Goal: Task Accomplishment & Management: Manage account settings

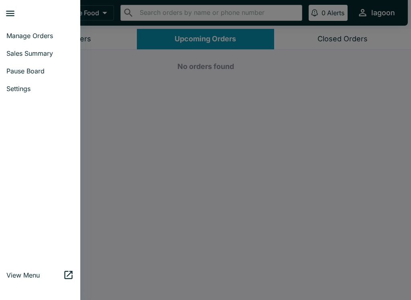
click at [69, 38] on span "Manage Orders" at bounding box center [39, 36] width 67 height 8
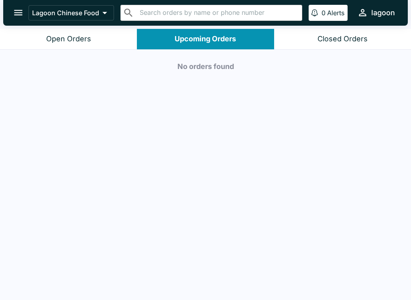
click at [94, 37] on button "Open Orders" at bounding box center [68, 39] width 137 height 20
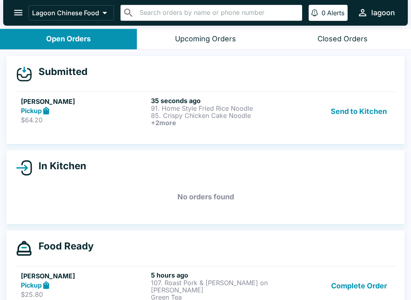
click at [175, 121] on h6 "+ 2 more" at bounding box center [214, 122] width 127 height 7
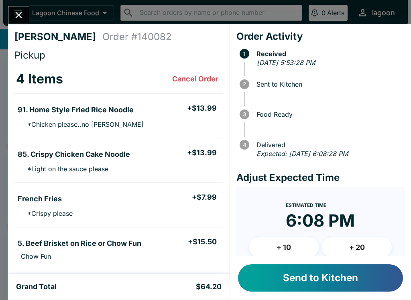
click at [284, 281] on button "Send to Kitchen" at bounding box center [320, 278] width 165 height 27
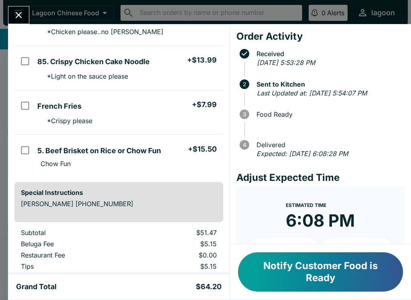
scroll to position [94, 0]
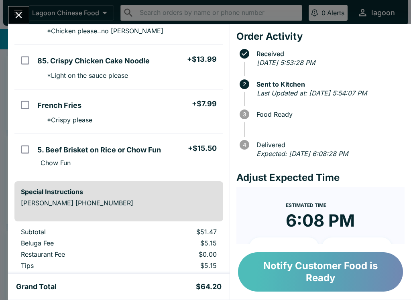
click at [313, 281] on button "Notify Customer Food is Ready" at bounding box center [320, 272] width 165 height 39
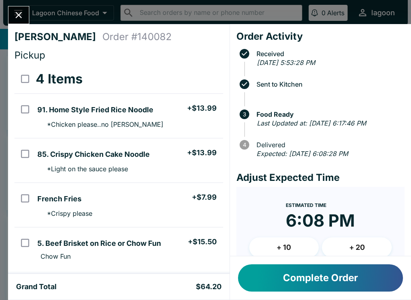
scroll to position [0, 0]
click at [277, 278] on button "Complete Order" at bounding box center [320, 278] width 165 height 27
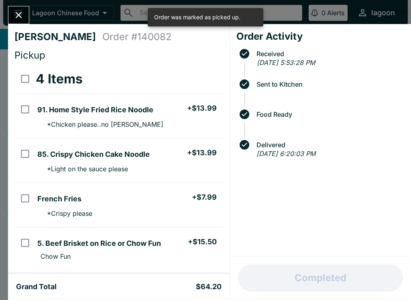
click at [20, 18] on icon "Close" at bounding box center [18, 15] width 11 height 11
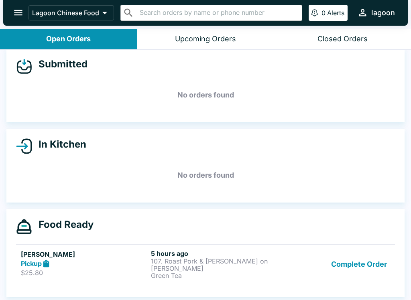
scroll to position [7, 0]
click at [170, 260] on p "107. Roast Pork & [PERSON_NAME] on [PERSON_NAME]" at bounding box center [214, 265] width 127 height 14
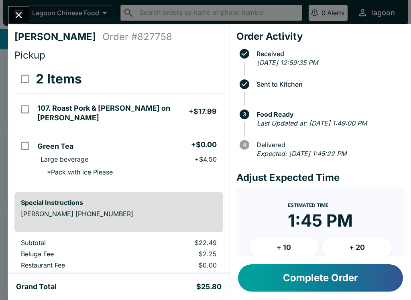
click at [305, 288] on button "Complete Order" at bounding box center [320, 278] width 165 height 27
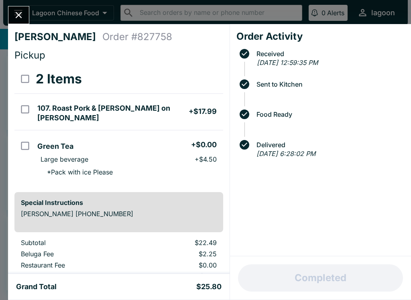
click at [18, 14] on icon "Close" at bounding box center [18, 15] width 11 height 11
